Goal: Task Accomplishment & Management: Manage account settings

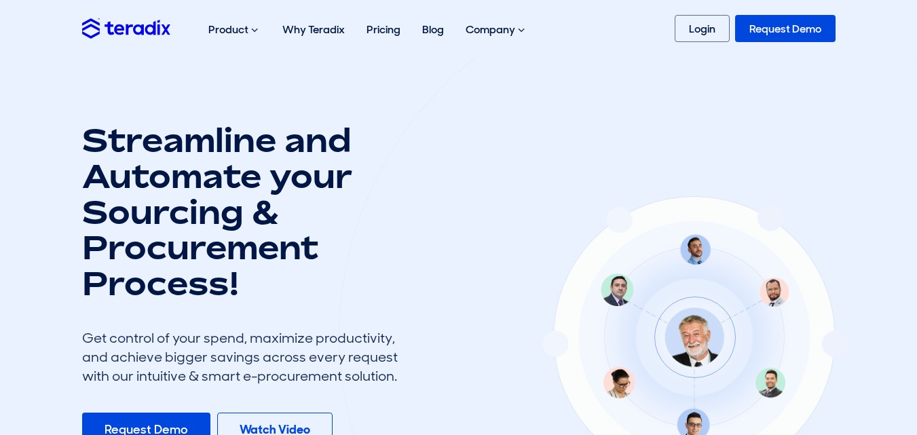
click at [713, 24] on link "Login" at bounding box center [701, 28] width 55 height 27
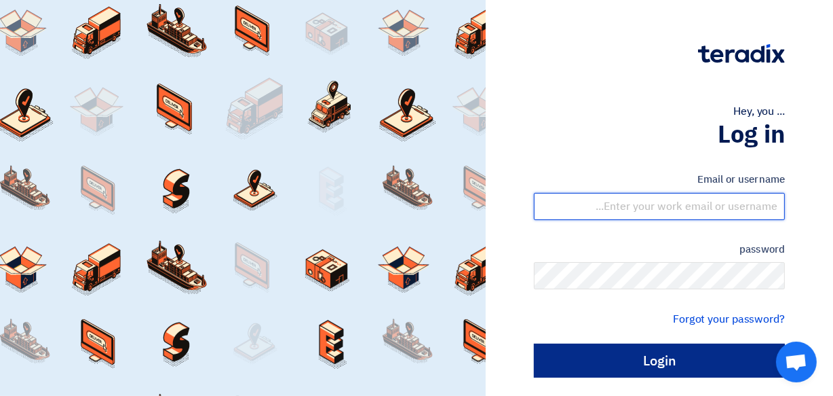
type input "[EMAIL_ADDRESS][DOMAIN_NAME]"
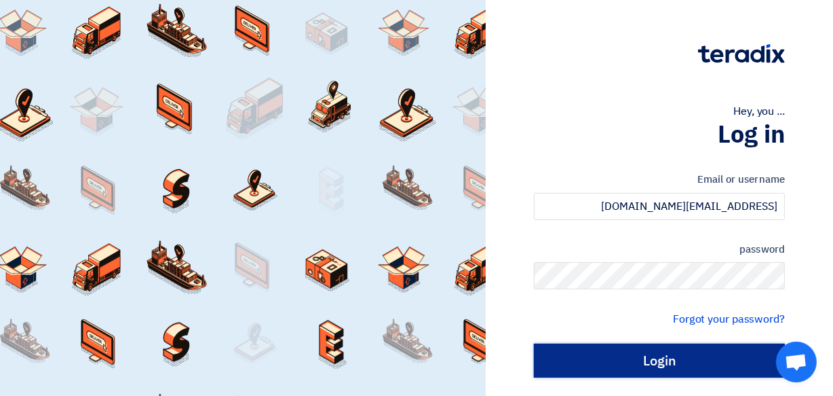
click at [615, 360] on input "Login" at bounding box center [659, 360] width 251 height 34
type input "Sign in"
